Goal: Task Accomplishment & Management: Use online tool/utility

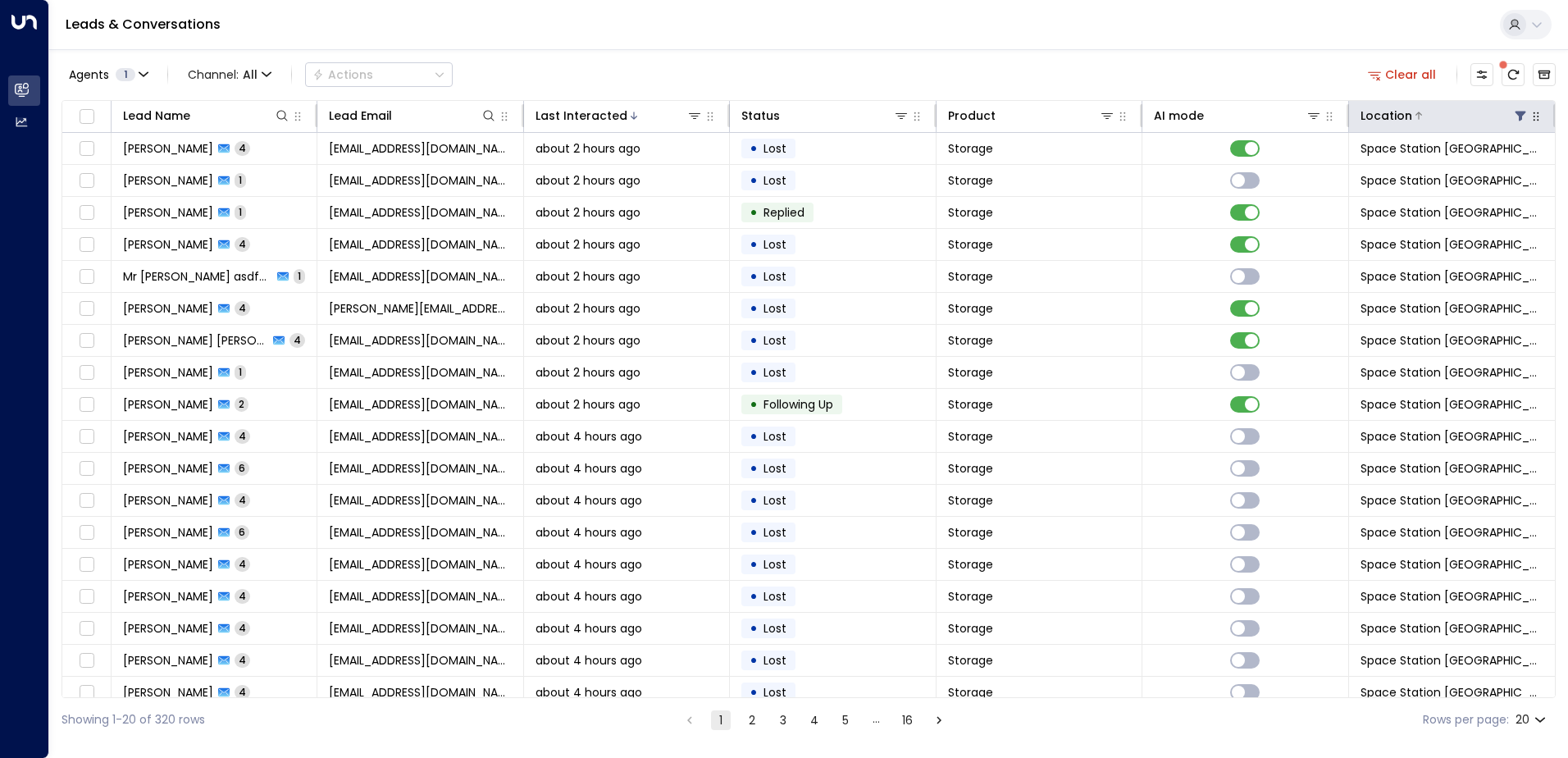
click at [1521, 117] on icon at bounding box center [1520, 115] width 13 height 13
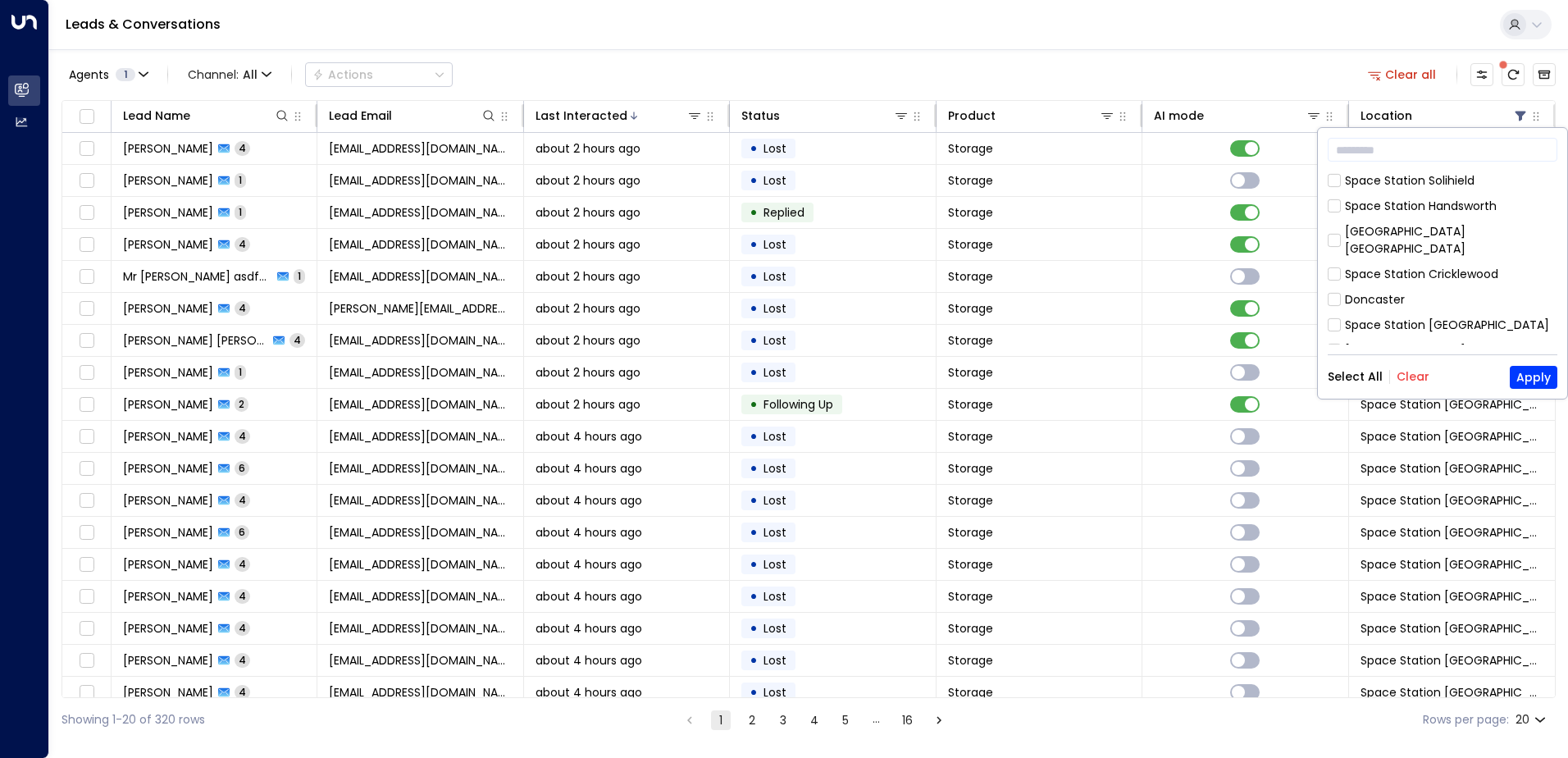
click at [1417, 374] on button "Clear" at bounding box center [1413, 376] width 33 height 13
click at [1542, 373] on button "Apply" at bounding box center [1534, 377] width 48 height 23
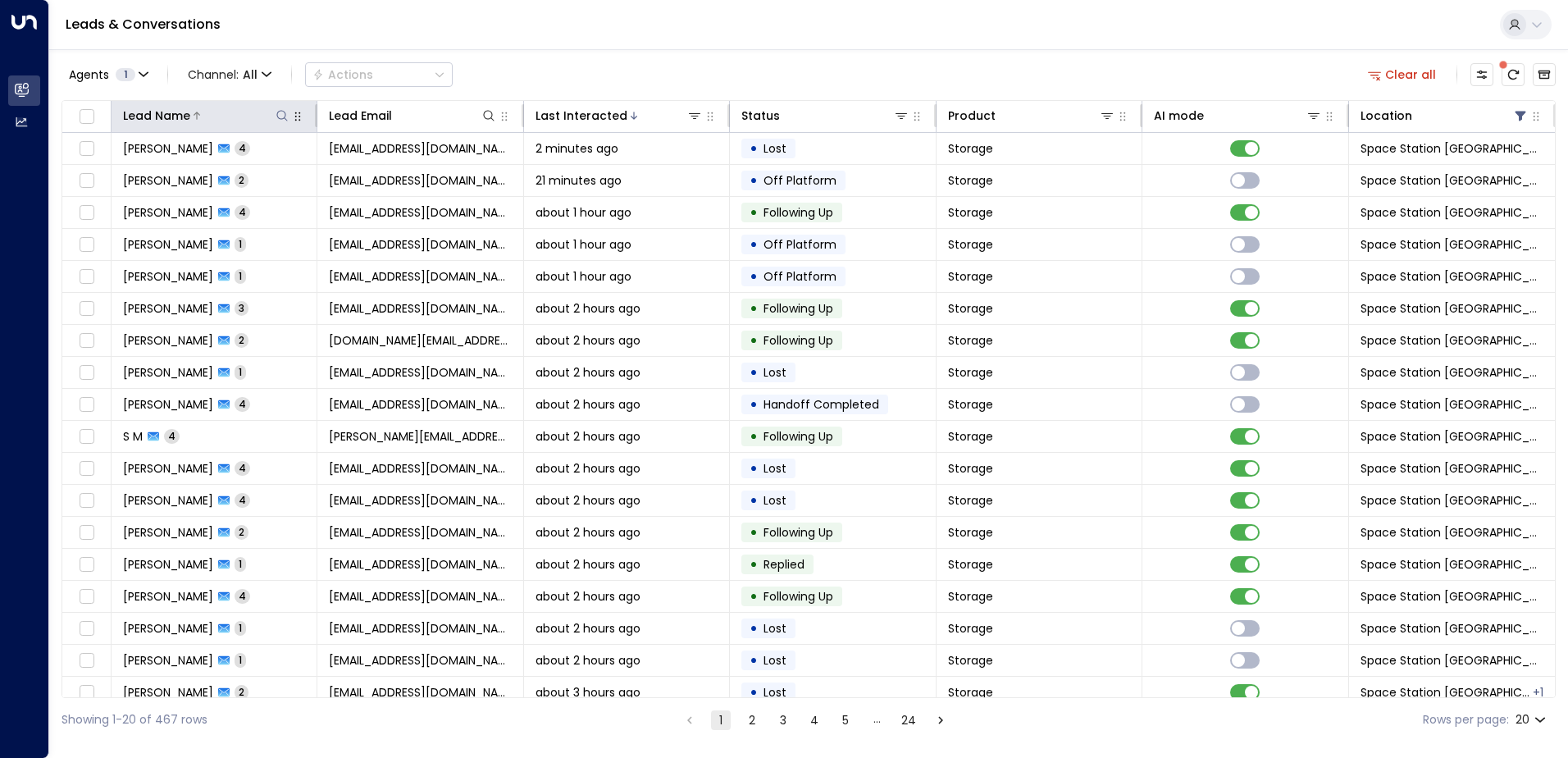
click at [285, 117] on icon at bounding box center [282, 115] width 13 height 13
type input "*****"
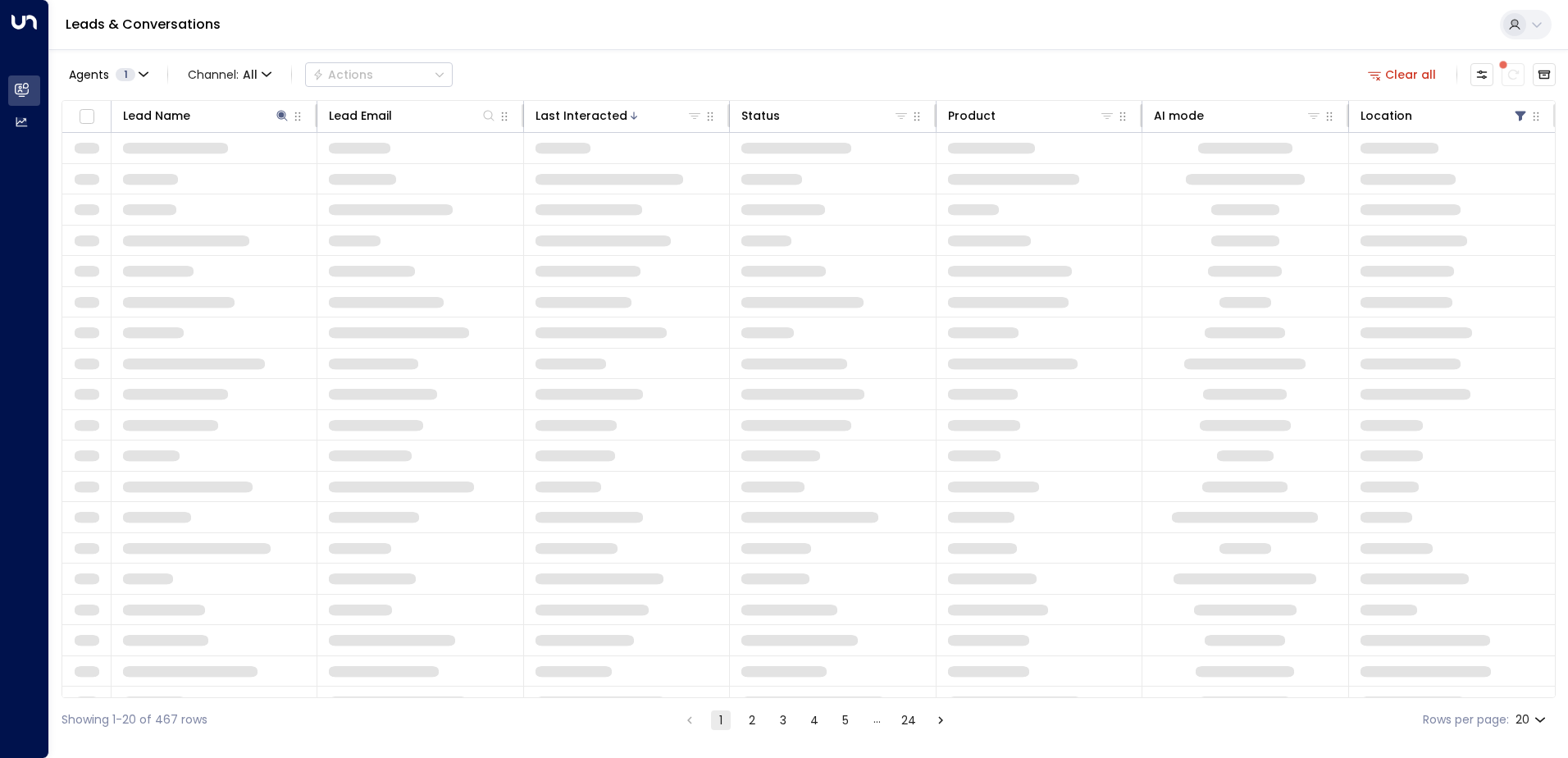
click at [520, 81] on div "Agents 1 Channel: All Actions Clear all" at bounding box center [808, 75] width 1495 height 35
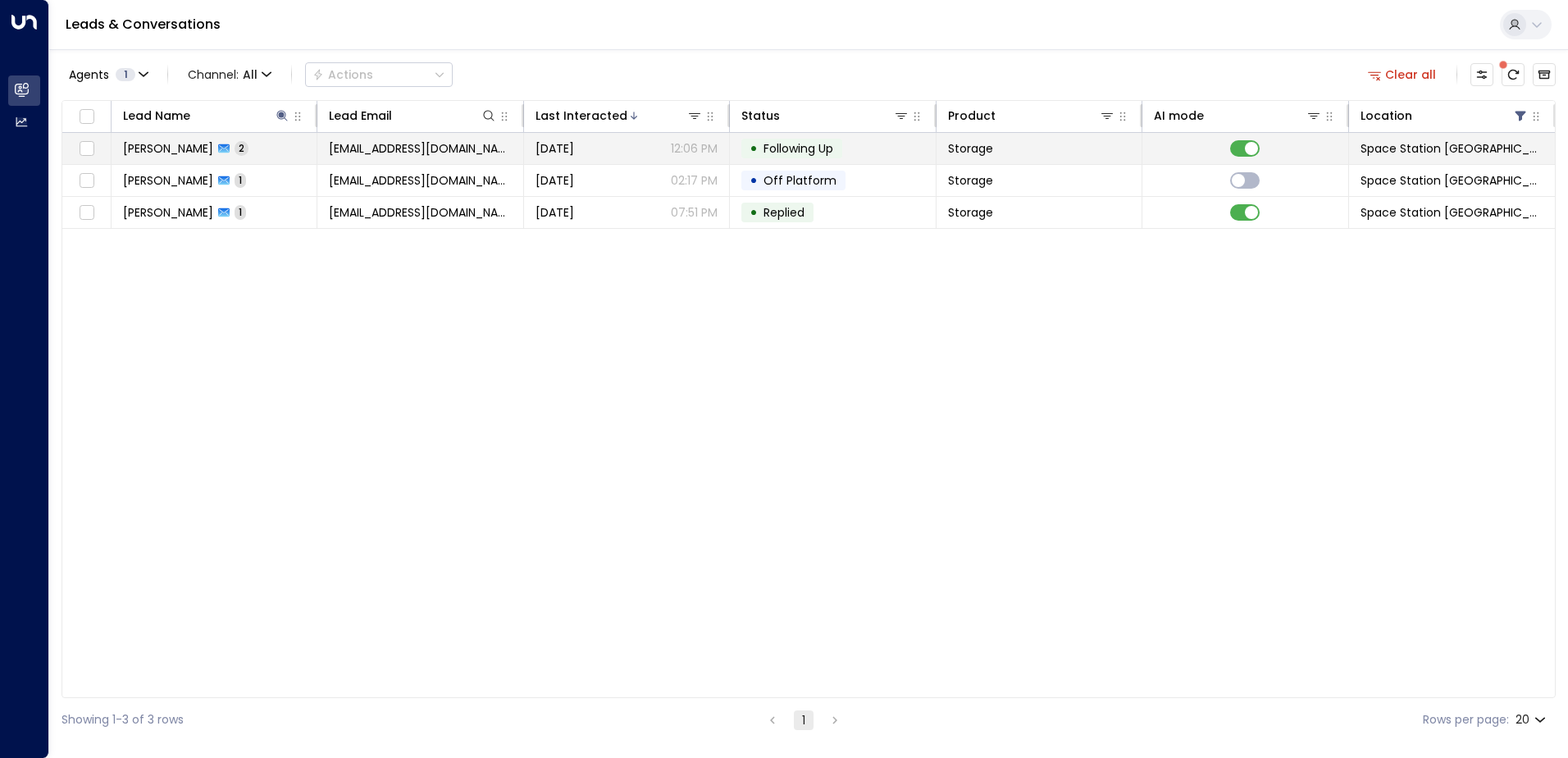
click at [383, 149] on span "[EMAIL_ADDRESS][DOMAIN_NAME]" at bounding box center [419, 148] width 182 height 16
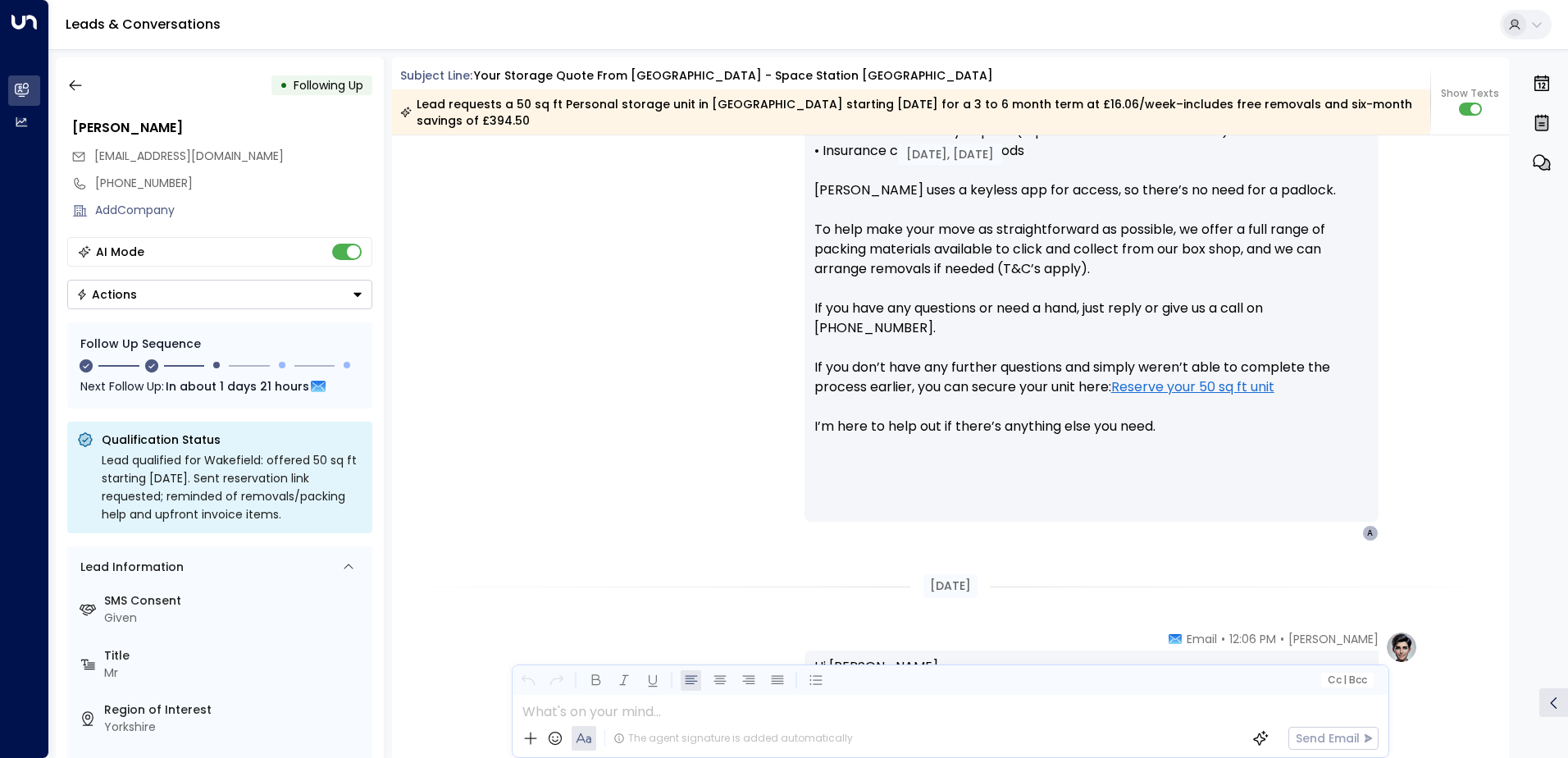
scroll to position [825, 0]
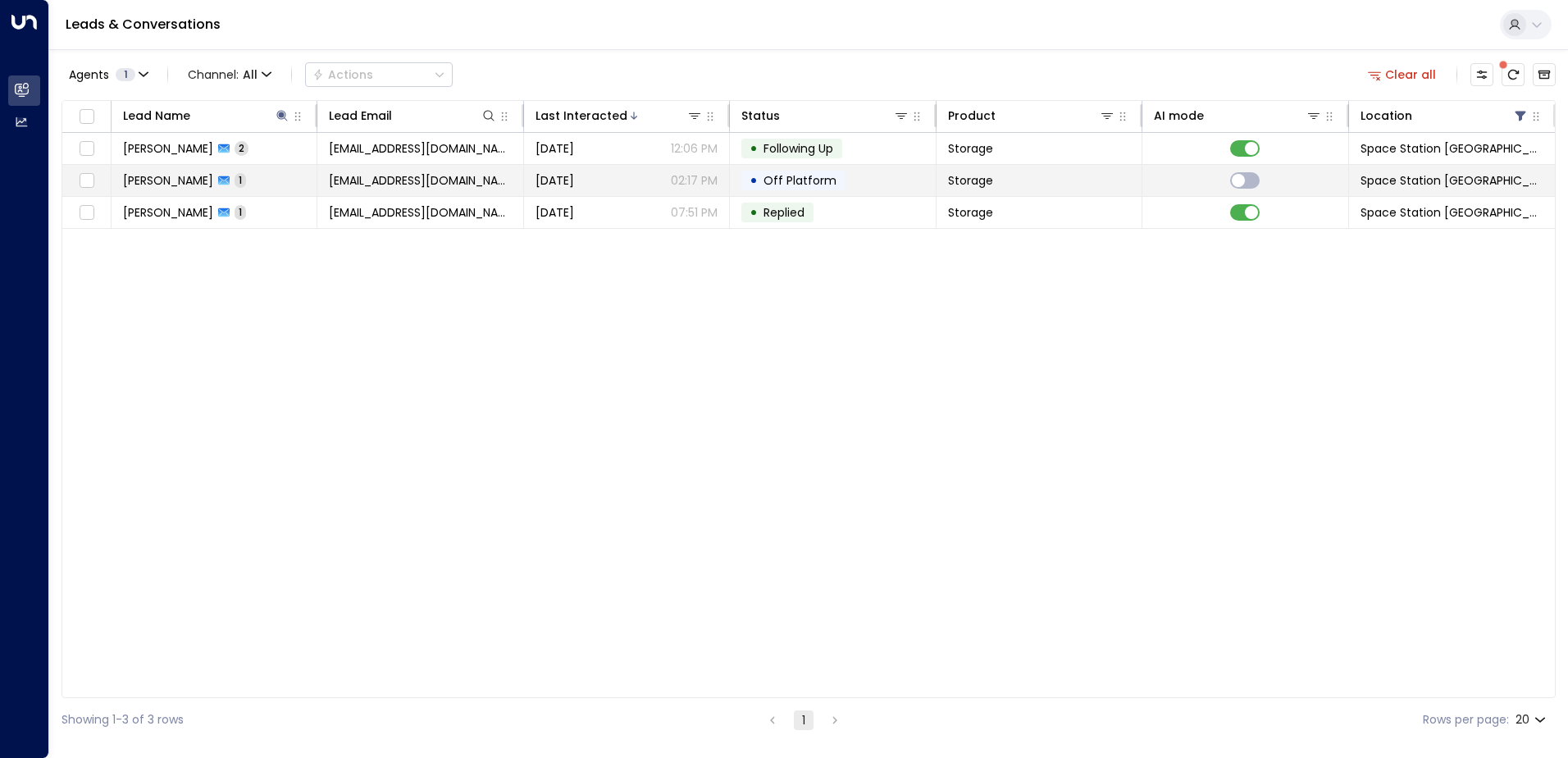
click at [284, 182] on td "[PERSON_NAME] 1" at bounding box center [214, 180] width 206 height 31
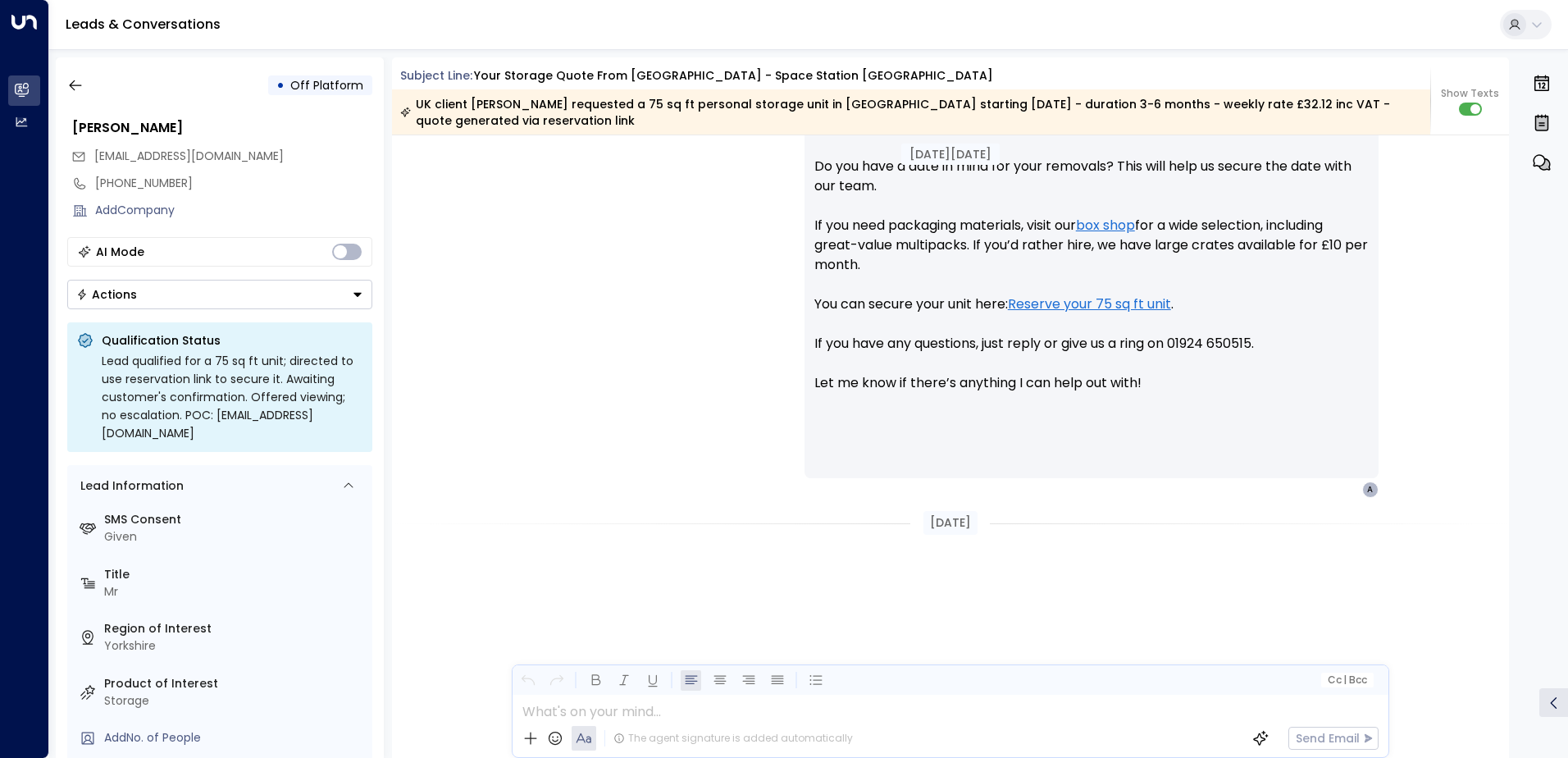
scroll to position [1109, 0]
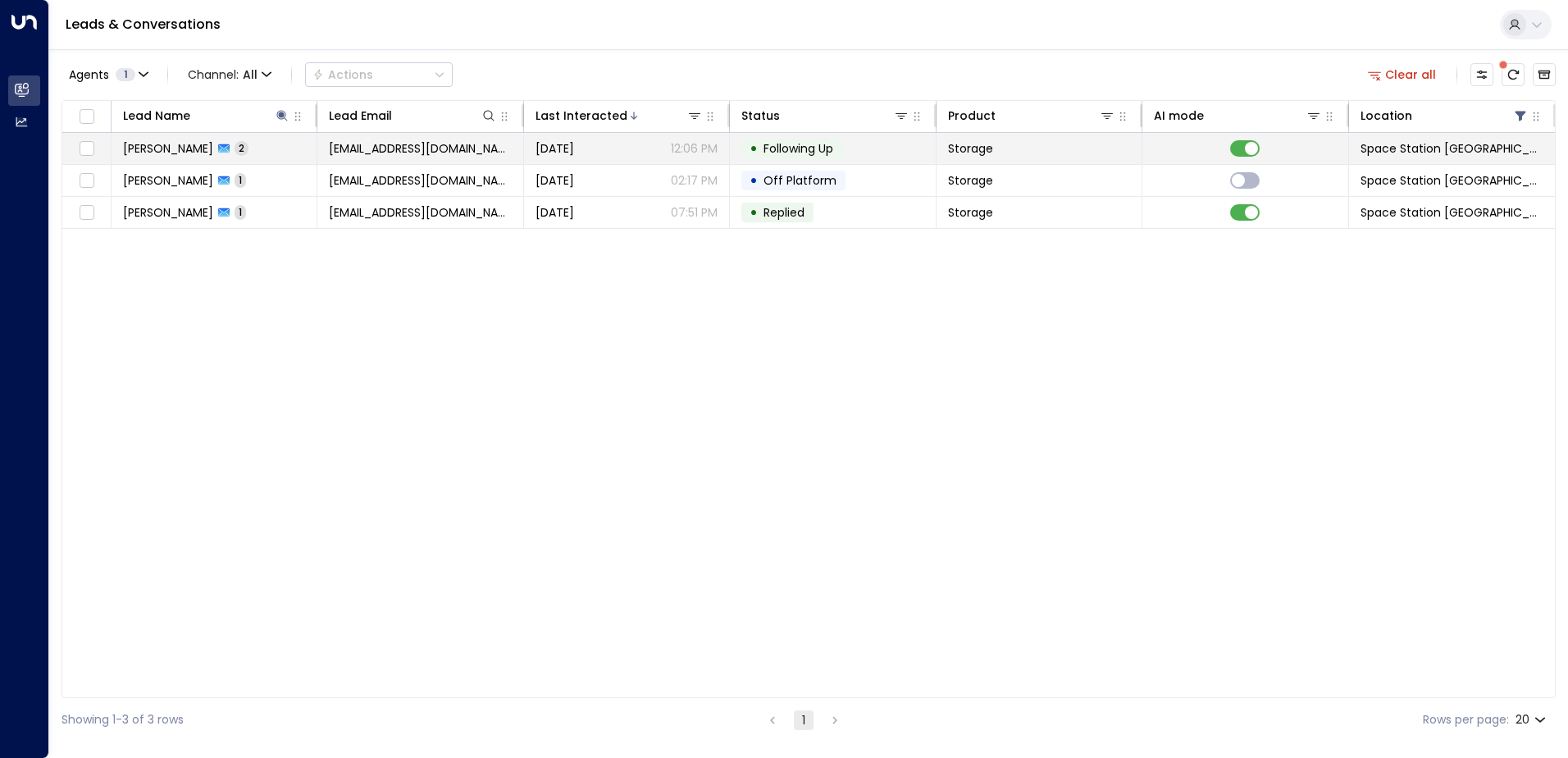
click at [610, 138] on td "[DATE] 12:06 PM" at bounding box center [627, 148] width 206 height 31
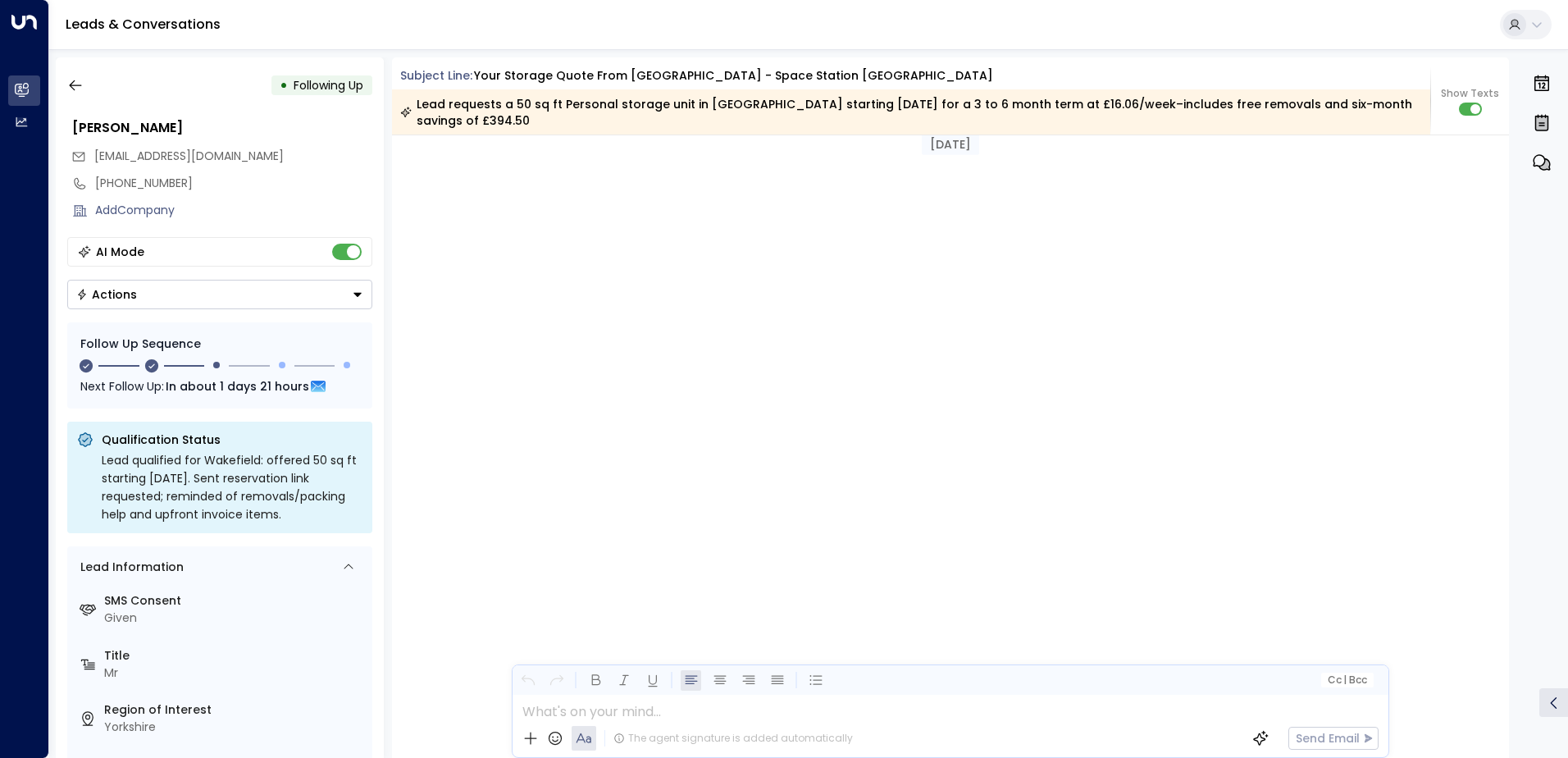
scroll to position [1586, 0]
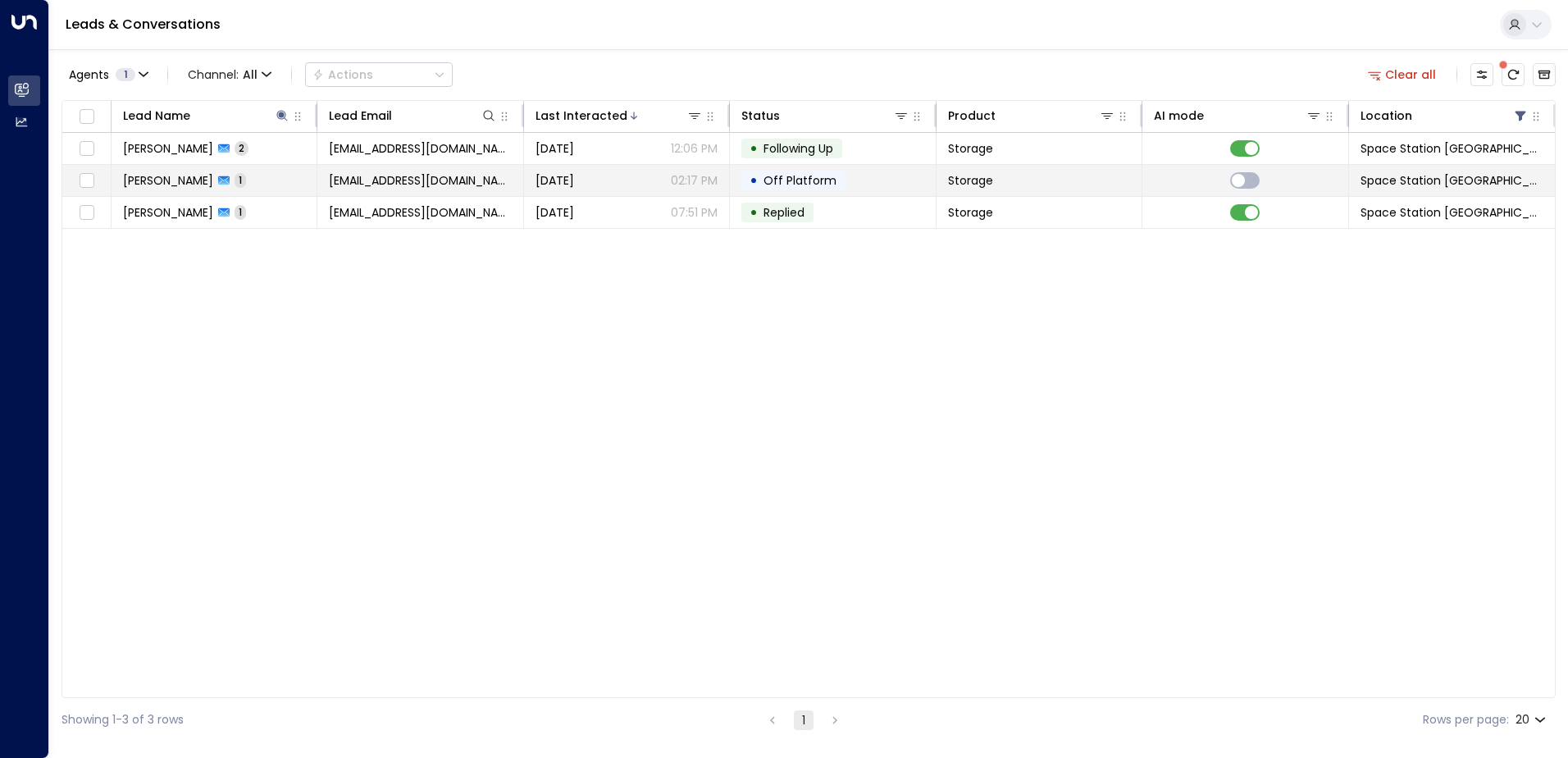
click at [987, 186] on span "Storage" at bounding box center [970, 180] width 45 height 16
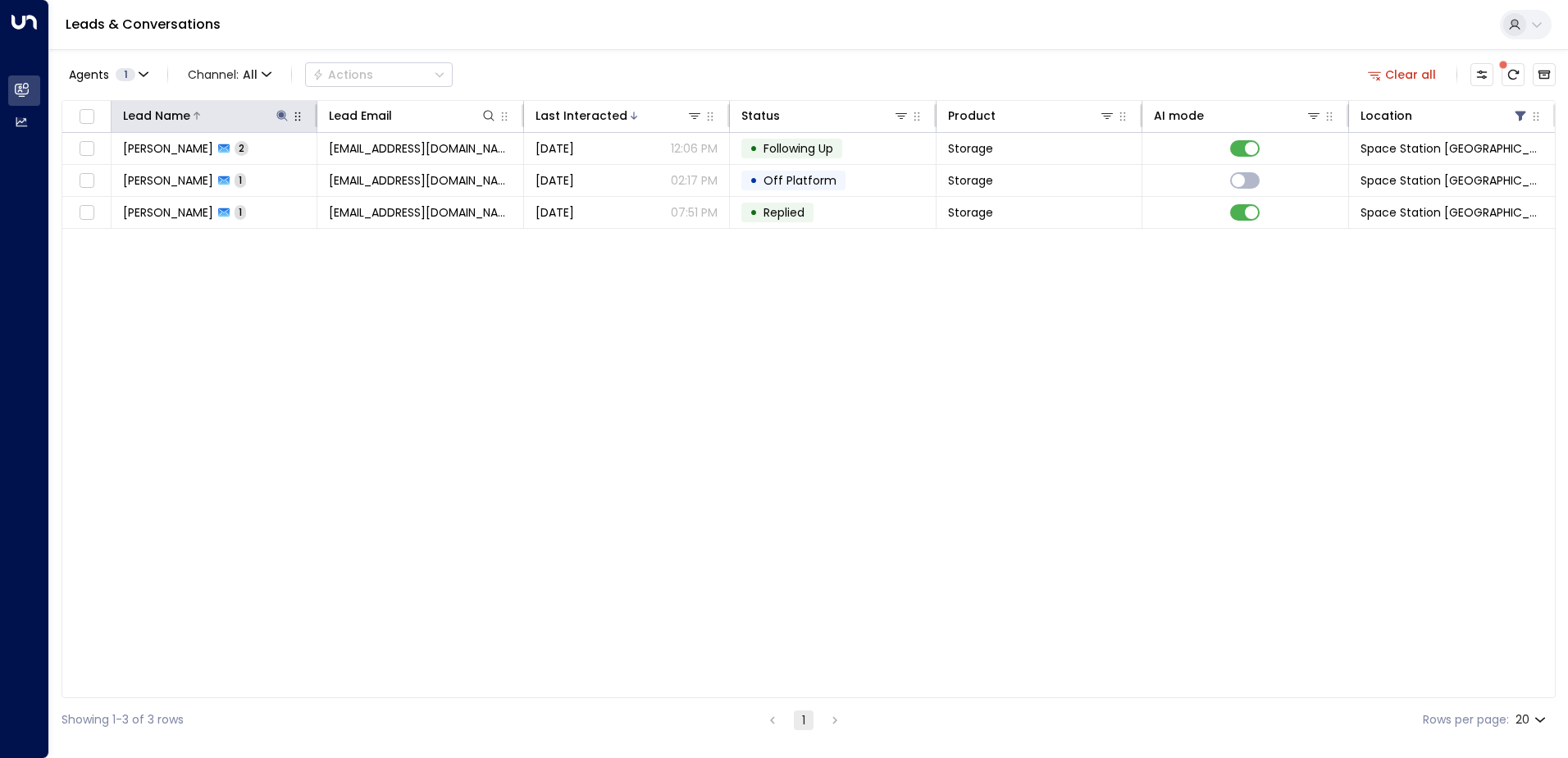
click at [280, 122] on icon at bounding box center [282, 115] width 13 height 13
click at [384, 177] on icon "button" at bounding box center [384, 176] width 13 height 13
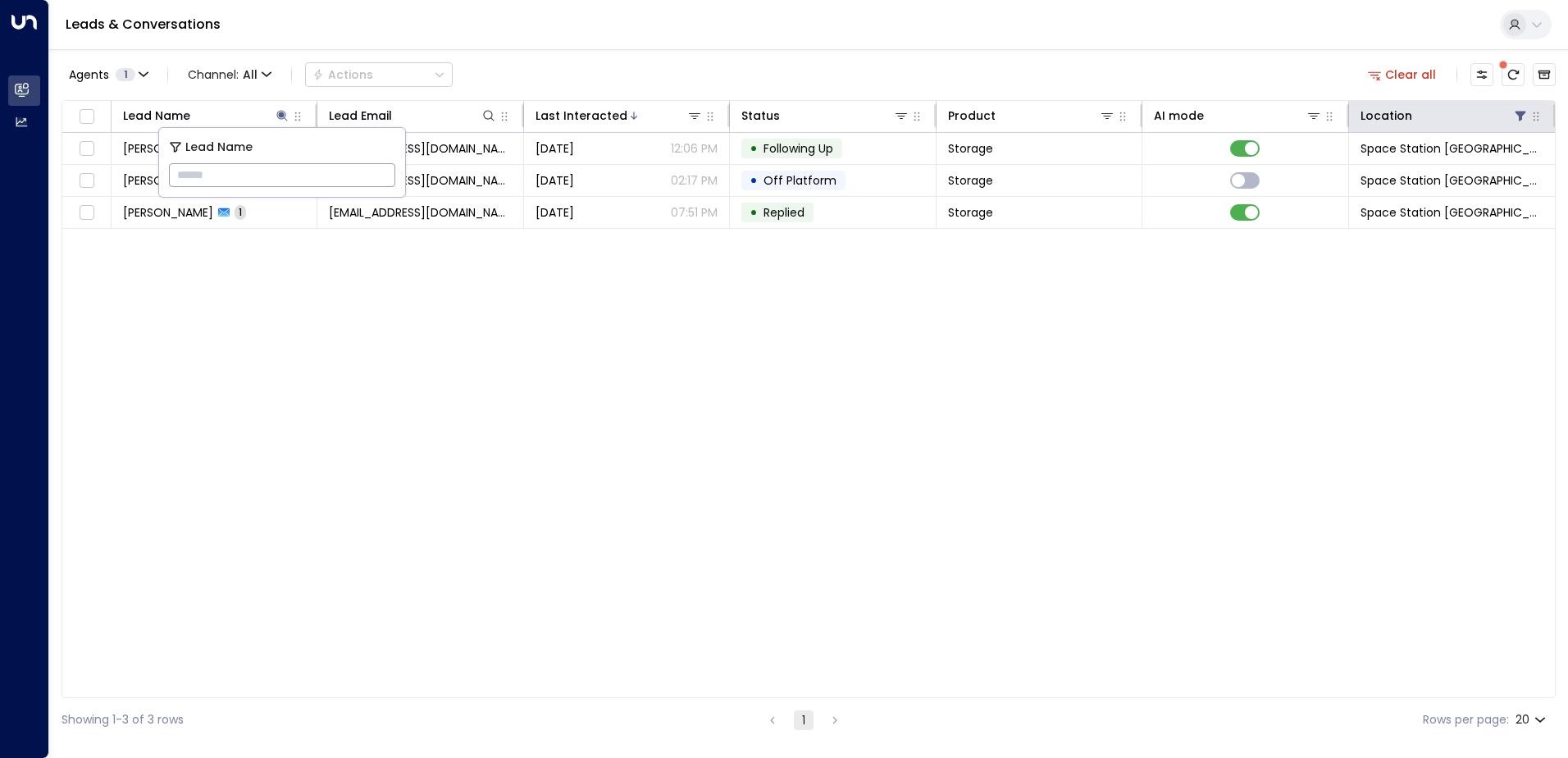
click at [1523, 114] on icon at bounding box center [1520, 116] width 11 height 10
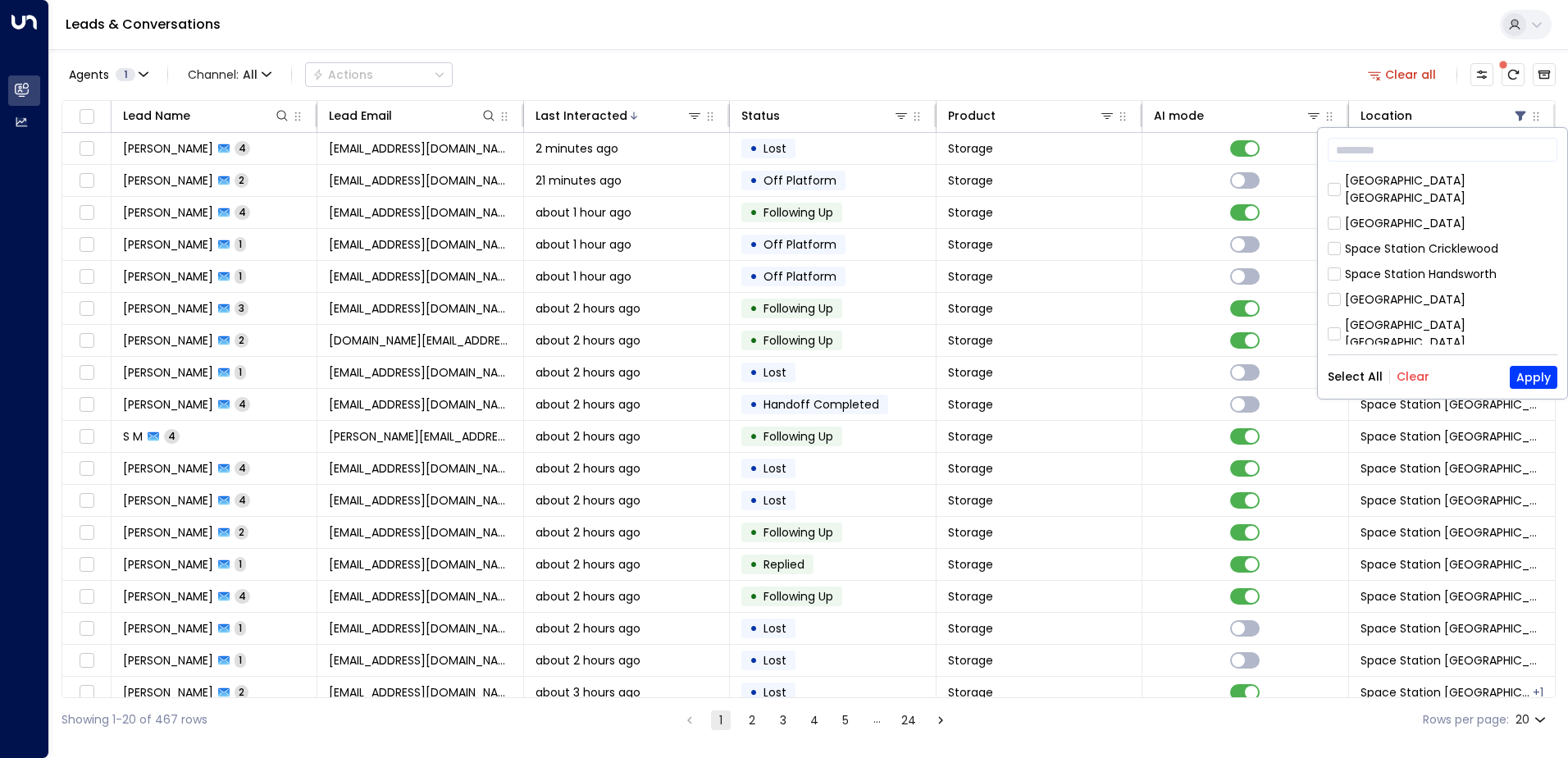
click at [1409, 378] on button "Clear" at bounding box center [1413, 376] width 33 height 13
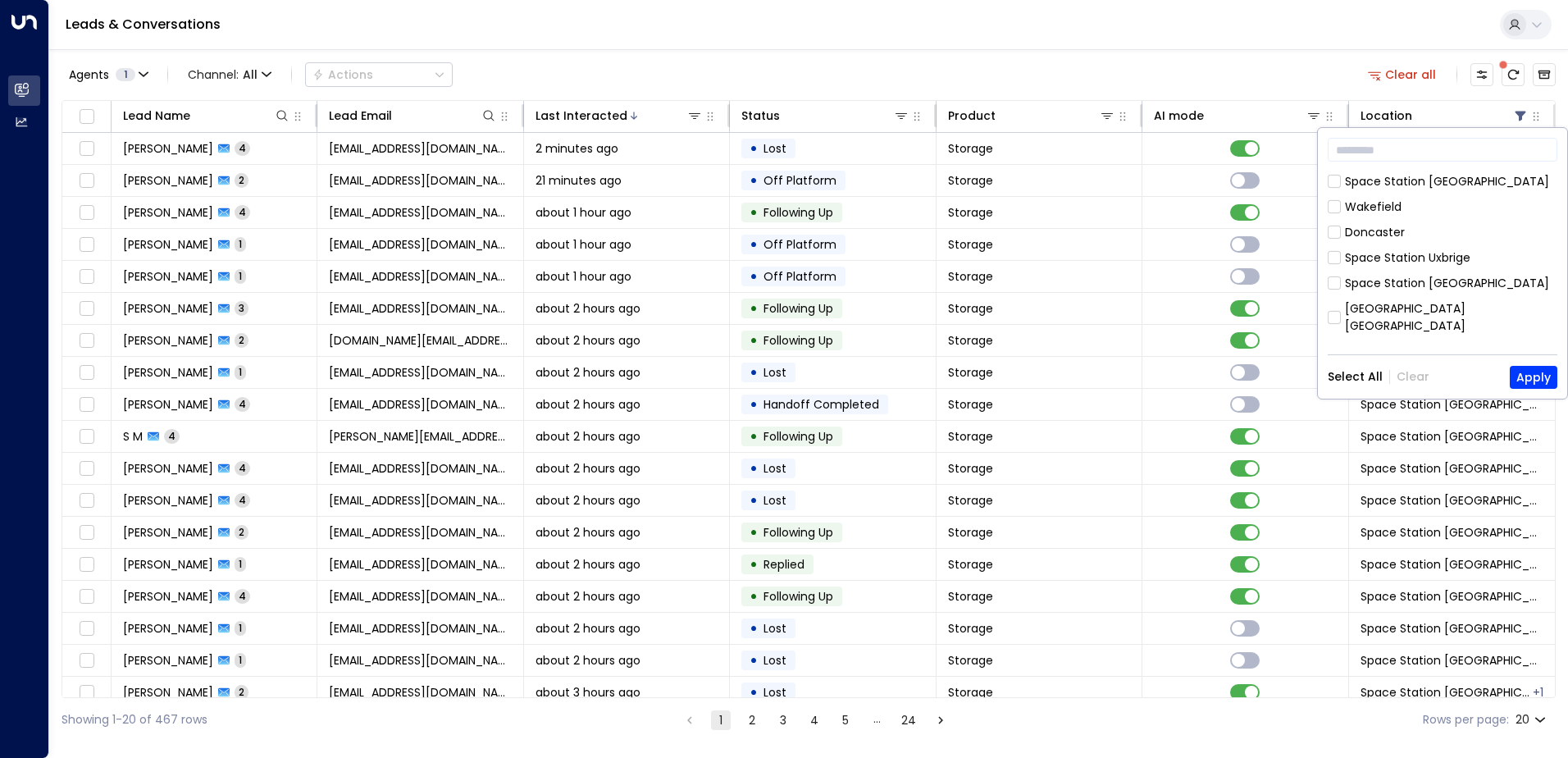
scroll to position [493, 0]
click at [1353, 394] on div "Space Station [GEOGRAPHIC_DATA]" at bounding box center [1447, 402] width 204 height 17
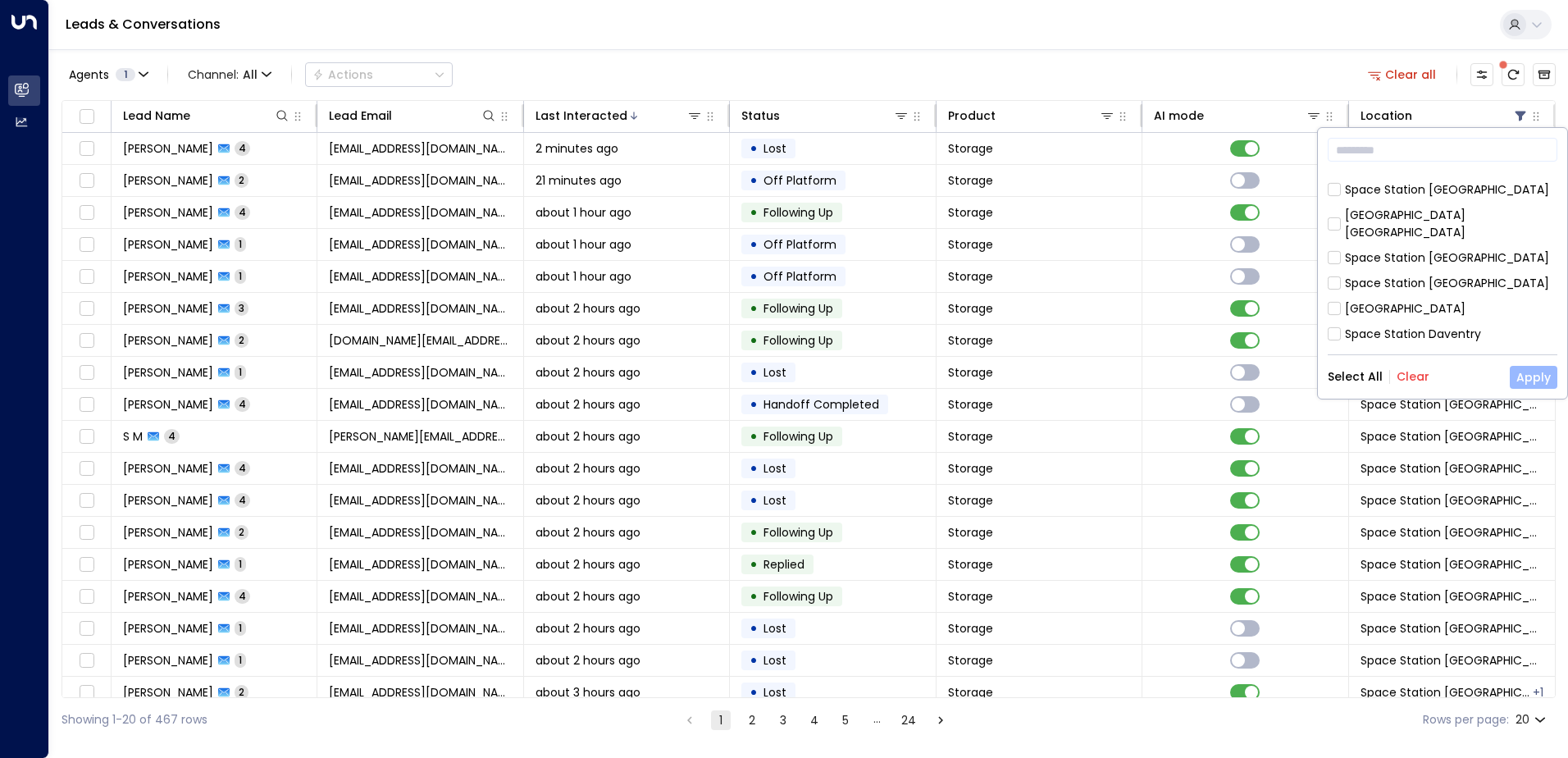
click at [1542, 371] on button "Apply" at bounding box center [1534, 377] width 48 height 23
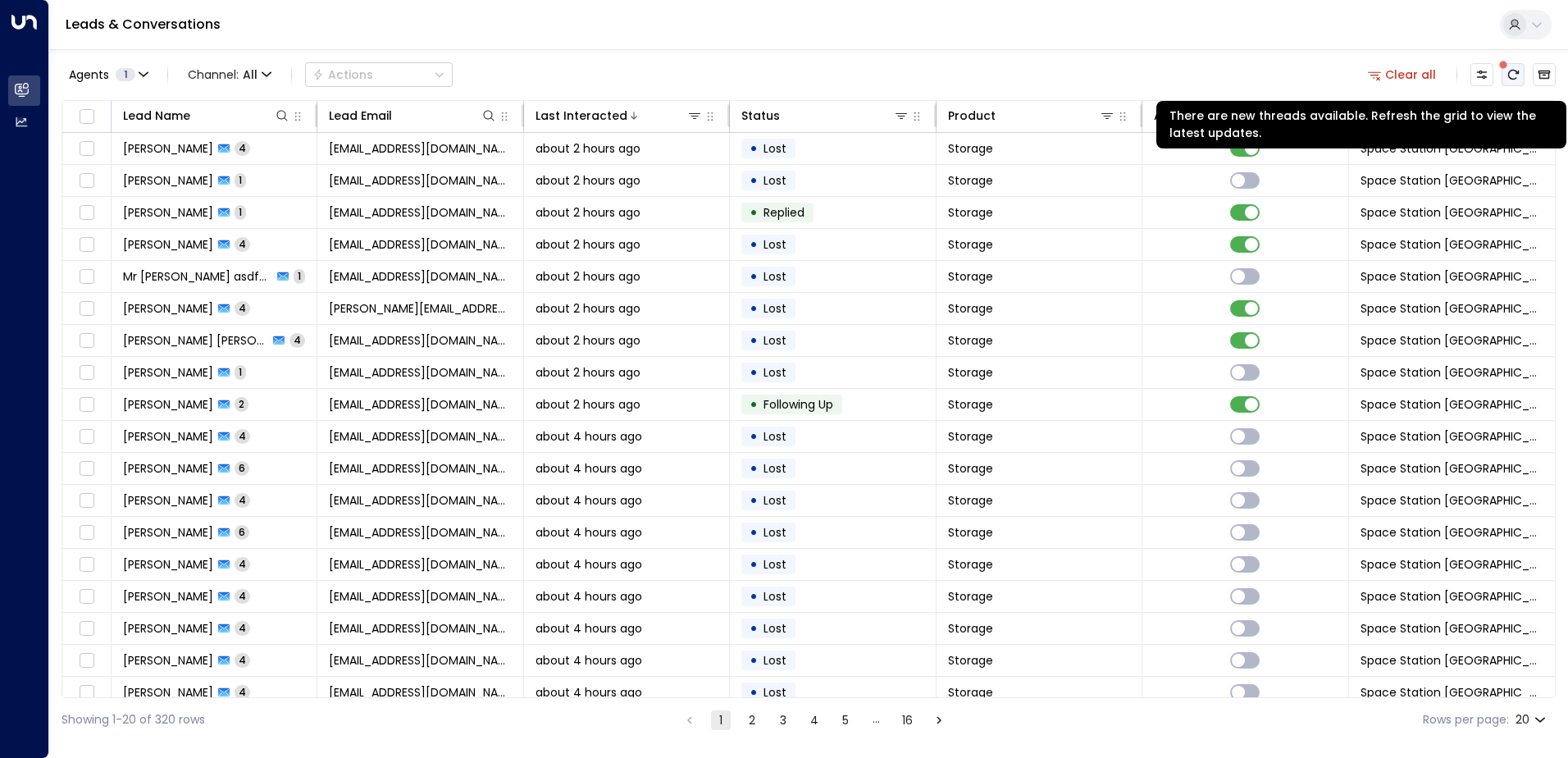
click at [1517, 75] on icon "There are new threads available. Refresh the grid to view the latest updates." at bounding box center [1513, 74] width 13 height 13
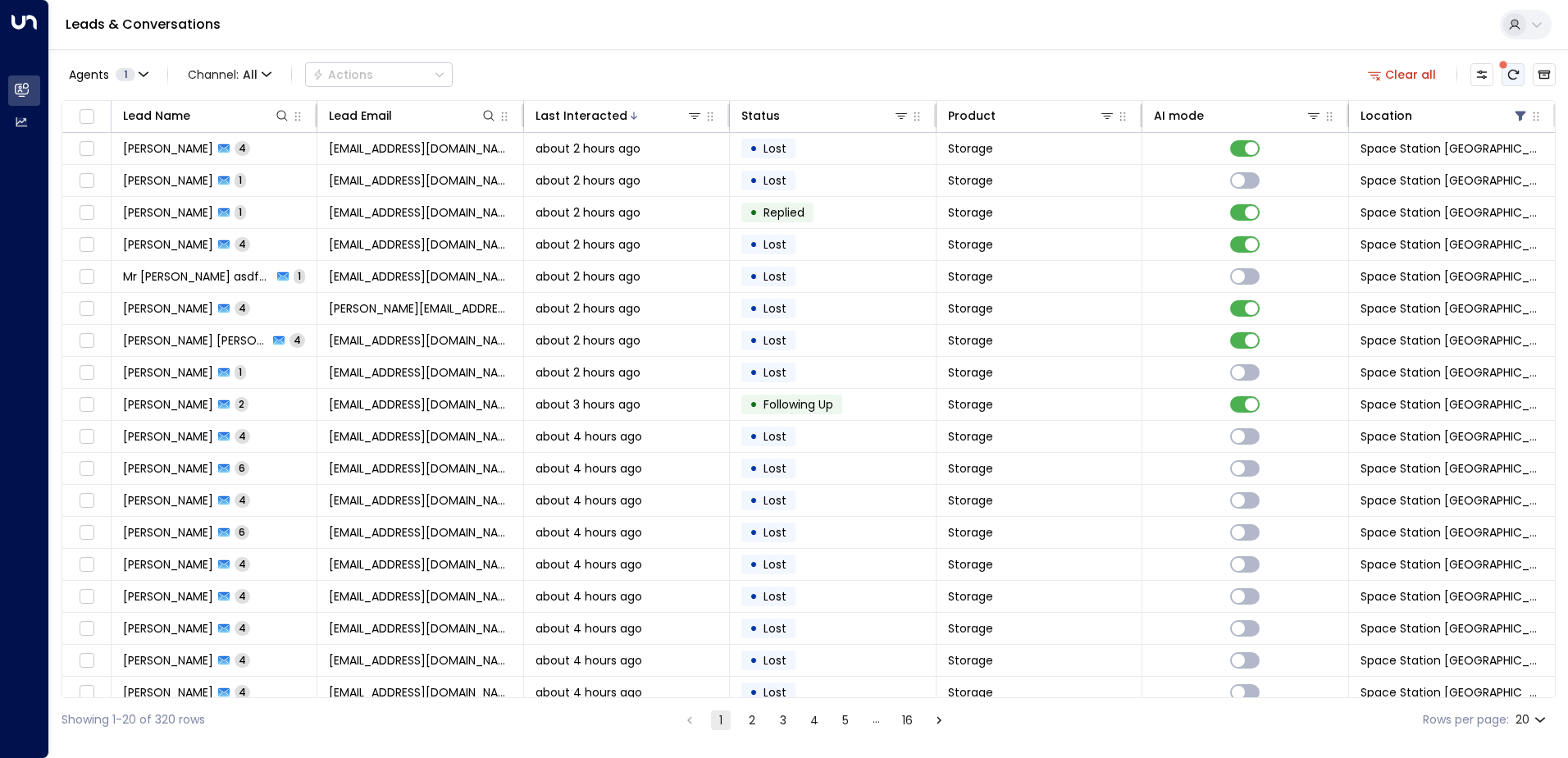
click at [1511, 79] on icon "There are new threads available. Refresh the grid to view the latest updates." at bounding box center [1513, 74] width 13 height 13
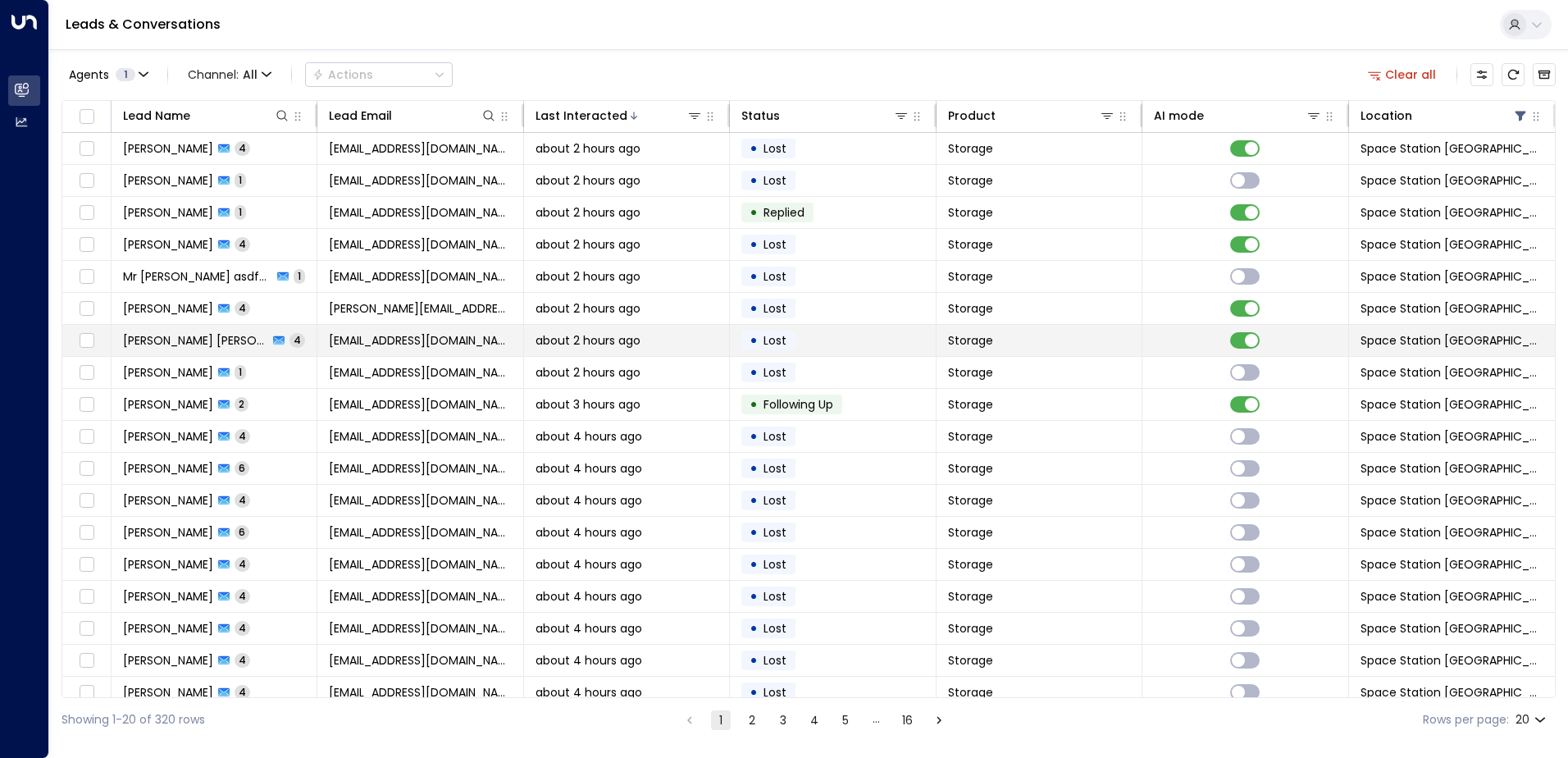
click at [385, 344] on span "[EMAIL_ADDRESS][DOMAIN_NAME]" at bounding box center [419, 341] width 182 height 16
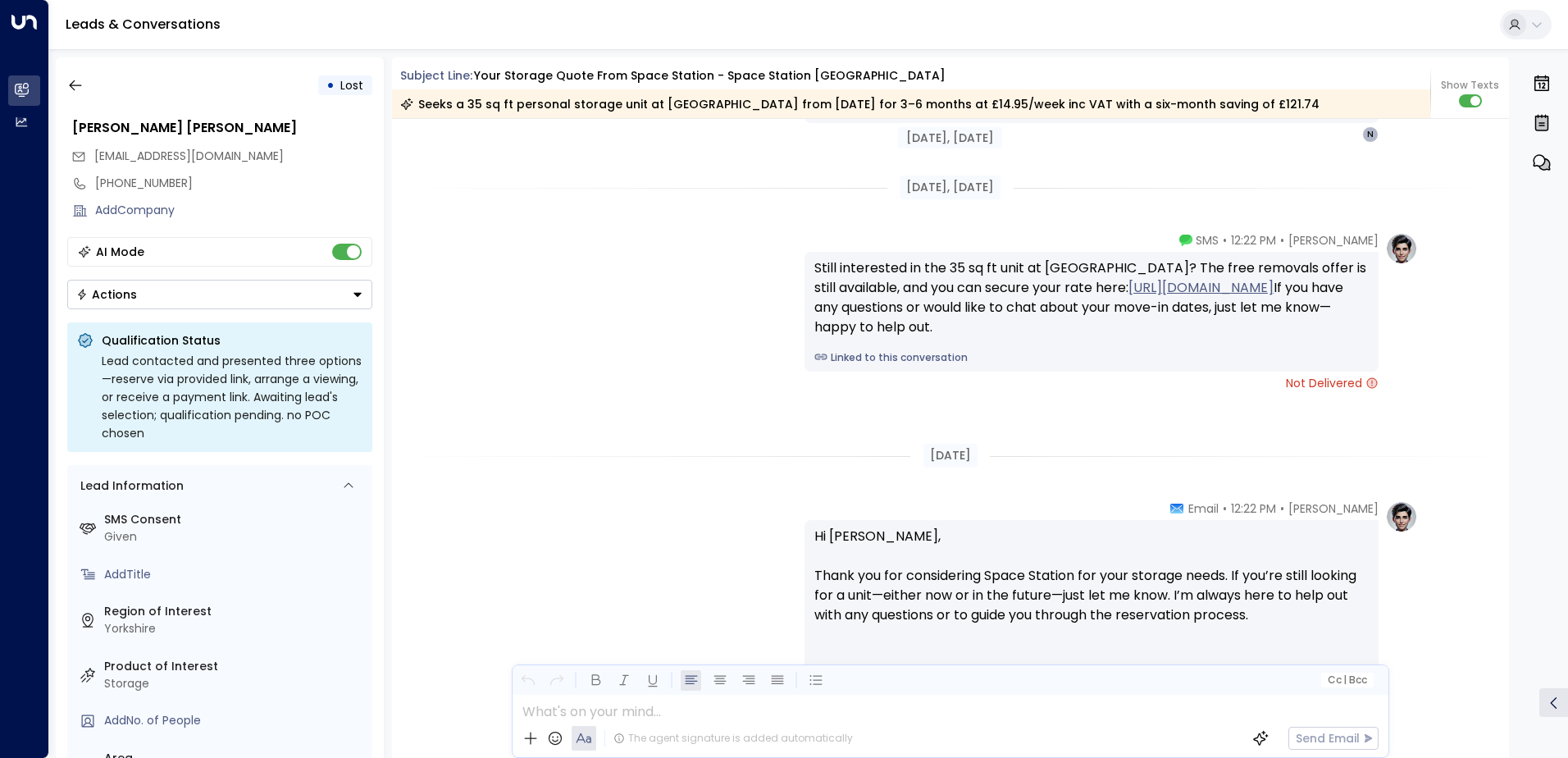
scroll to position [2612, 0]
